Goal: Task Accomplishment & Management: Use online tool/utility

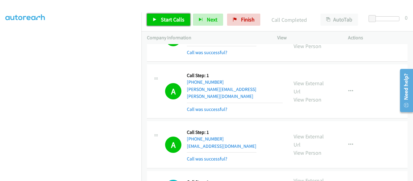
click at [159, 18] on link "Start Calls" at bounding box center [168, 20] width 43 height 12
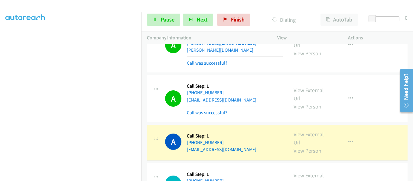
scroll to position [2963, 0]
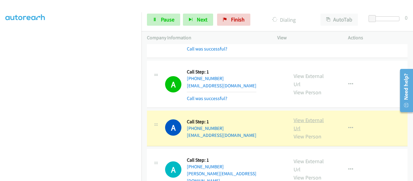
click at [306, 117] on link "View External Url" at bounding box center [309, 124] width 30 height 15
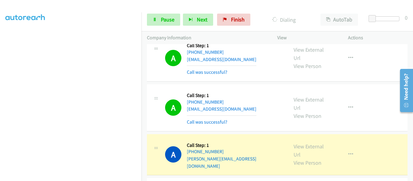
scroll to position [3024, 0]
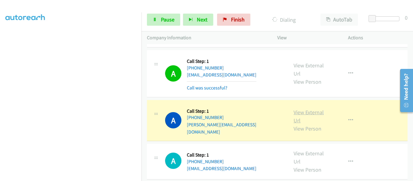
click at [304, 109] on link "View External Url" at bounding box center [309, 116] width 30 height 15
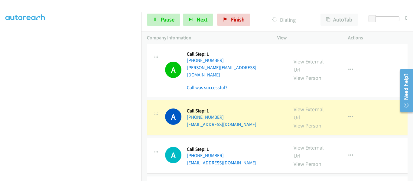
scroll to position [3084, 0]
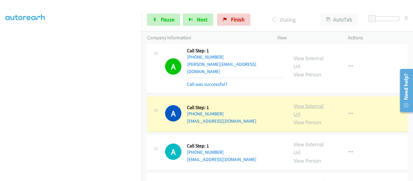
click at [311, 102] on link "View External Url" at bounding box center [309, 109] width 30 height 15
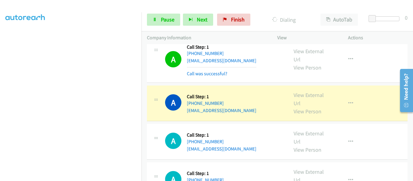
scroll to position [3114, 0]
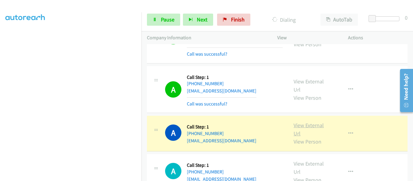
click at [304, 122] on link "View External Url" at bounding box center [309, 129] width 30 height 15
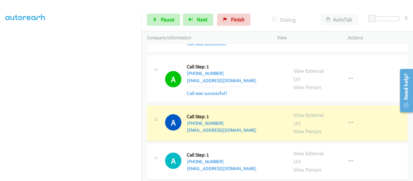
scroll to position [3175, 0]
click at [310, 111] on link "View External Url" at bounding box center [309, 118] width 30 height 15
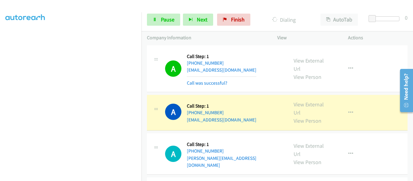
scroll to position [3235, 0]
click at [300, 100] on link "View External Url" at bounding box center [309, 107] width 30 height 15
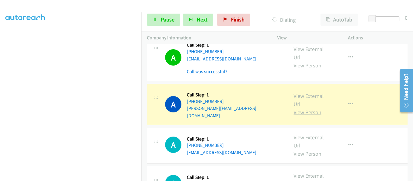
scroll to position [3265, 0]
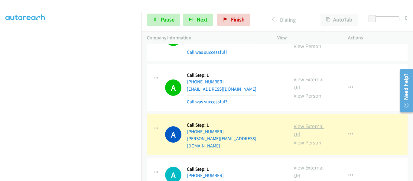
click at [303, 123] on link "View External Url" at bounding box center [309, 130] width 30 height 15
click at [309, 123] on link "View External Url" at bounding box center [309, 130] width 30 height 15
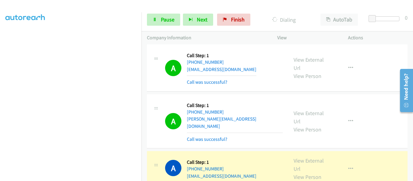
scroll to position [3296, 0]
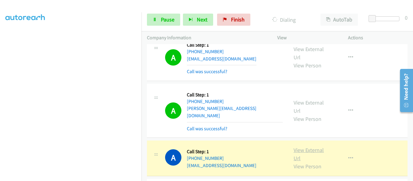
click at [306, 147] on link "View External Url" at bounding box center [309, 154] width 30 height 15
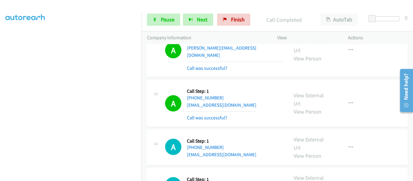
scroll to position [158, 0]
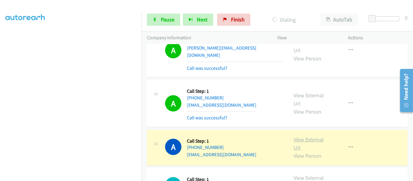
click at [303, 136] on link "View External Url" at bounding box center [309, 143] width 30 height 15
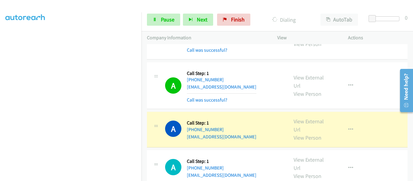
scroll to position [3417, 0]
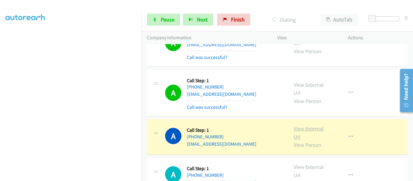
click at [302, 125] on link "View External Url" at bounding box center [309, 132] width 30 height 15
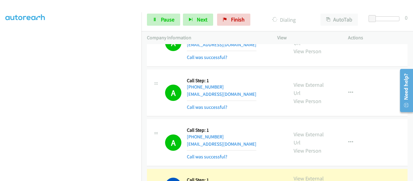
scroll to position [3477, 0]
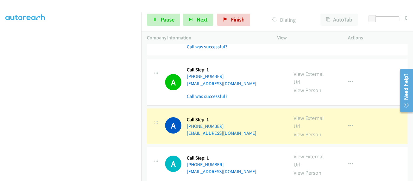
click at [305, 114] on div "View External Url View Person" at bounding box center [313, 126] width 38 height 24
click at [303, 115] on link "View External Url" at bounding box center [309, 122] width 30 height 15
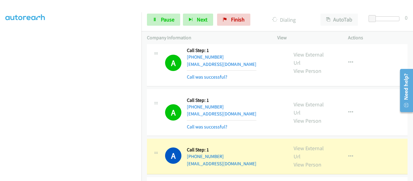
scroll to position [3507, 0]
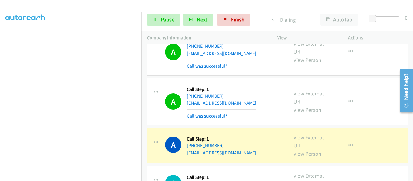
click at [304, 134] on link "View External Url" at bounding box center [309, 141] width 30 height 15
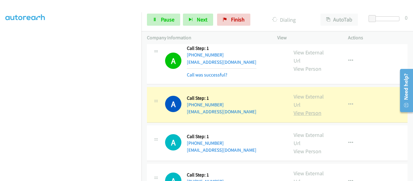
scroll to position [3568, 0]
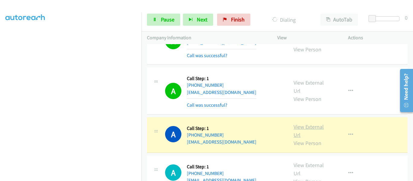
click at [303, 123] on link "View External Url" at bounding box center [309, 130] width 30 height 15
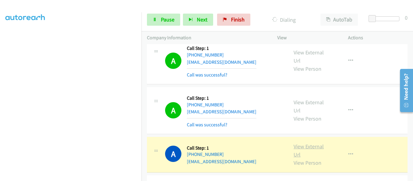
scroll to position [3628, 0]
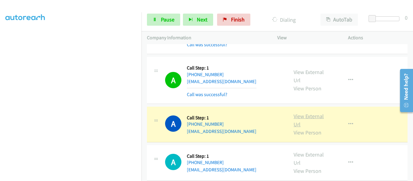
click at [304, 113] on link "View External Url" at bounding box center [309, 120] width 30 height 15
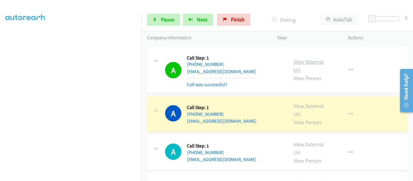
scroll to position [3689, 0]
click at [310, 102] on link "View External Url" at bounding box center [309, 109] width 30 height 15
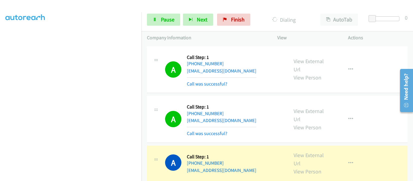
scroll to position [3719, 0]
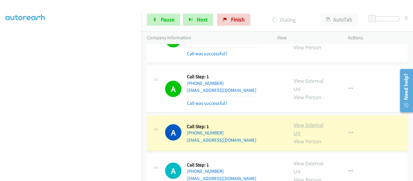
click at [308, 122] on link "View External Url" at bounding box center [309, 129] width 30 height 15
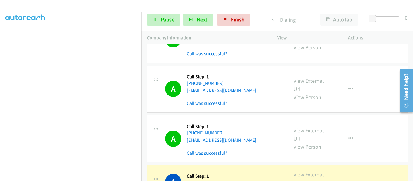
click at [307, 171] on link "View External Url" at bounding box center [309, 178] width 30 height 15
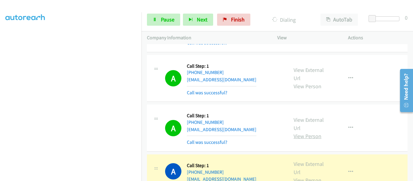
scroll to position [3810, 0]
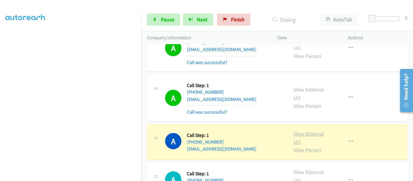
click at [311, 130] on link "View External Url" at bounding box center [309, 137] width 30 height 15
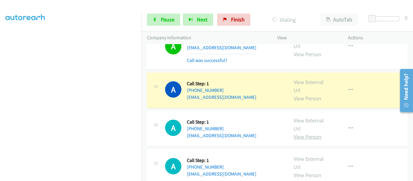
scroll to position [3931, 0]
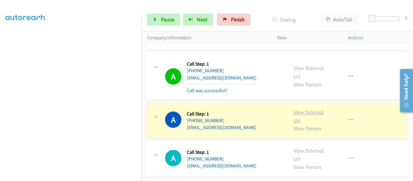
click at [307, 109] on link "View External Url" at bounding box center [309, 116] width 30 height 15
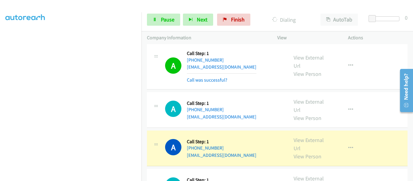
scroll to position [4021, 0]
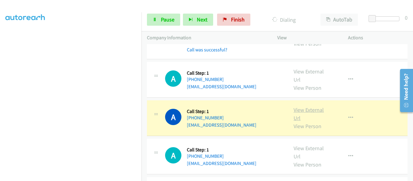
click at [304, 106] on link "View External Url" at bounding box center [309, 113] width 30 height 15
click at [161, 19] on span "Pause" at bounding box center [168, 19] width 14 height 7
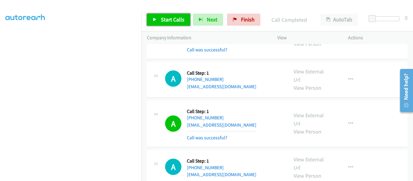
click at [160, 21] on link "Start Calls" at bounding box center [168, 20] width 43 height 12
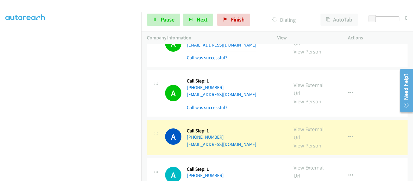
scroll to position [4112, 0]
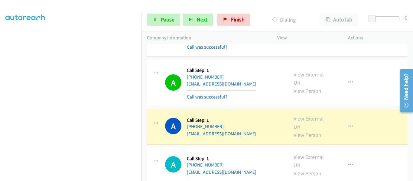
click at [301, 115] on link "View External Url" at bounding box center [309, 122] width 30 height 15
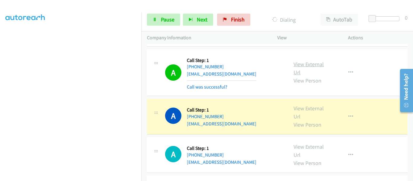
scroll to position [4172, 0]
click at [306, 104] on link "View External Url" at bounding box center [309, 111] width 30 height 15
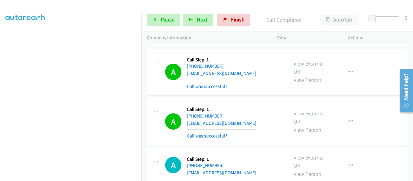
scroll to position [158, 0]
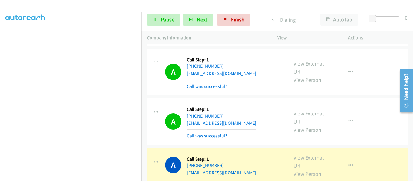
click at [312, 154] on link "View External Url" at bounding box center [309, 161] width 30 height 15
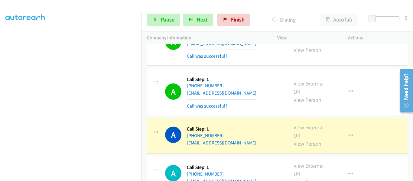
scroll to position [4263, 0]
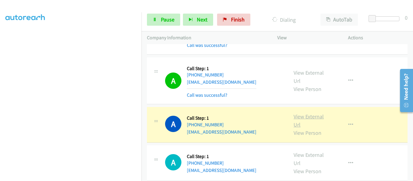
click at [304, 113] on link "View External Url" at bounding box center [309, 120] width 30 height 15
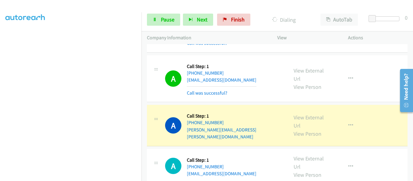
scroll to position [4354, 0]
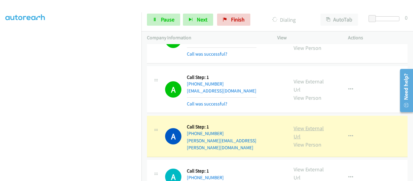
click at [307, 125] on link "View External Url" at bounding box center [309, 132] width 30 height 15
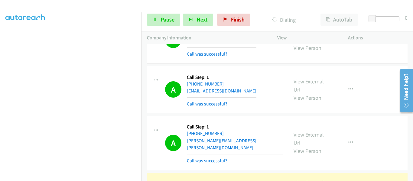
scroll to position [4384, 0]
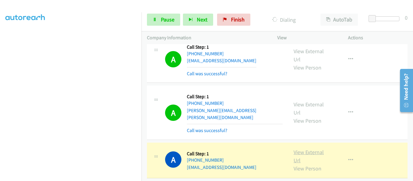
click at [310, 149] on link "View External Url" at bounding box center [309, 156] width 30 height 15
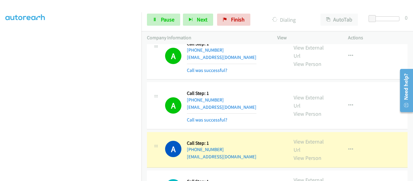
scroll to position [4505, 0]
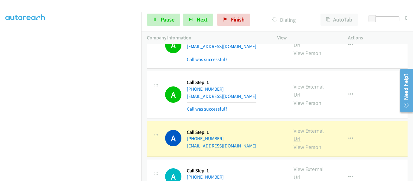
click at [308, 127] on link "View External Url" at bounding box center [309, 134] width 30 height 15
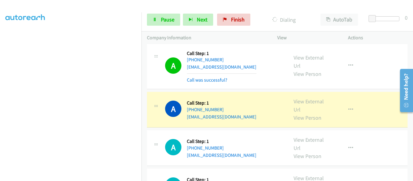
scroll to position [4566, 0]
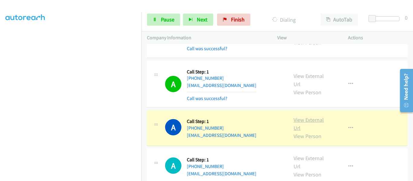
click at [305, 116] on link "View External Url" at bounding box center [309, 123] width 30 height 15
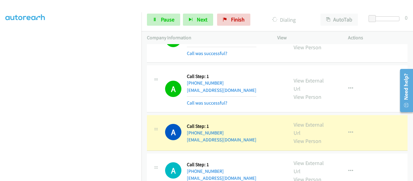
scroll to position [4596, 0]
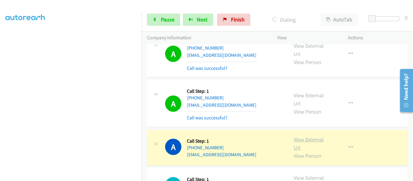
click at [308, 136] on link "View External Url" at bounding box center [309, 143] width 30 height 15
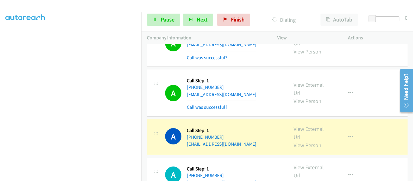
scroll to position [4717, 0]
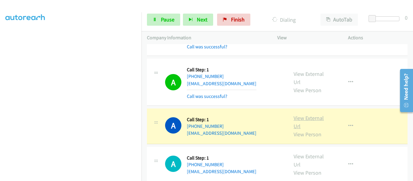
click at [306, 115] on link "View External Url" at bounding box center [309, 122] width 30 height 15
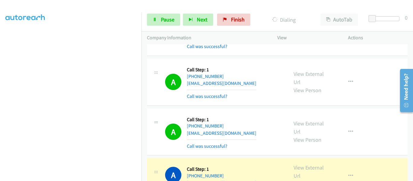
scroll to position [4777, 0]
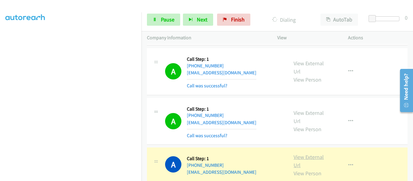
click at [302, 154] on link "View External Url" at bounding box center [309, 161] width 30 height 15
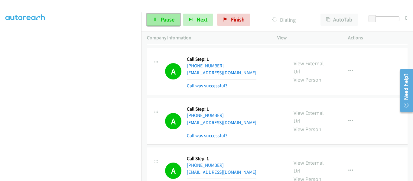
click at [164, 24] on link "Pause" at bounding box center [163, 20] width 33 height 12
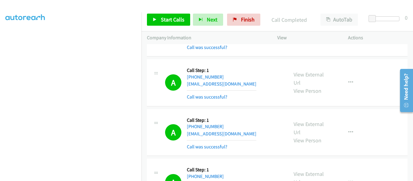
scroll to position [4868, 0]
